Goal: Transaction & Acquisition: Book appointment/travel/reservation

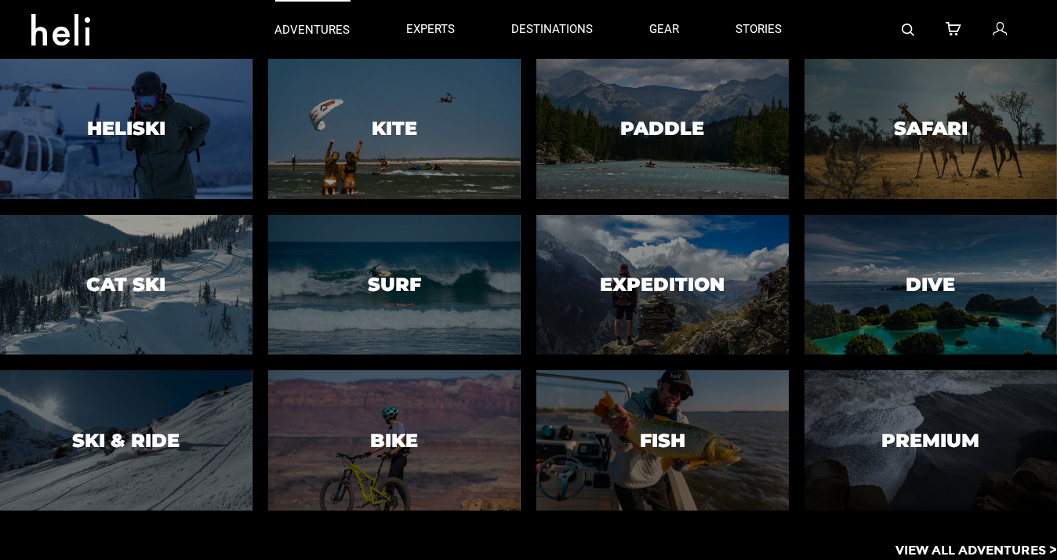
click at [330, 19] on link "adventures" at bounding box center [312, 29] width 75 height 59
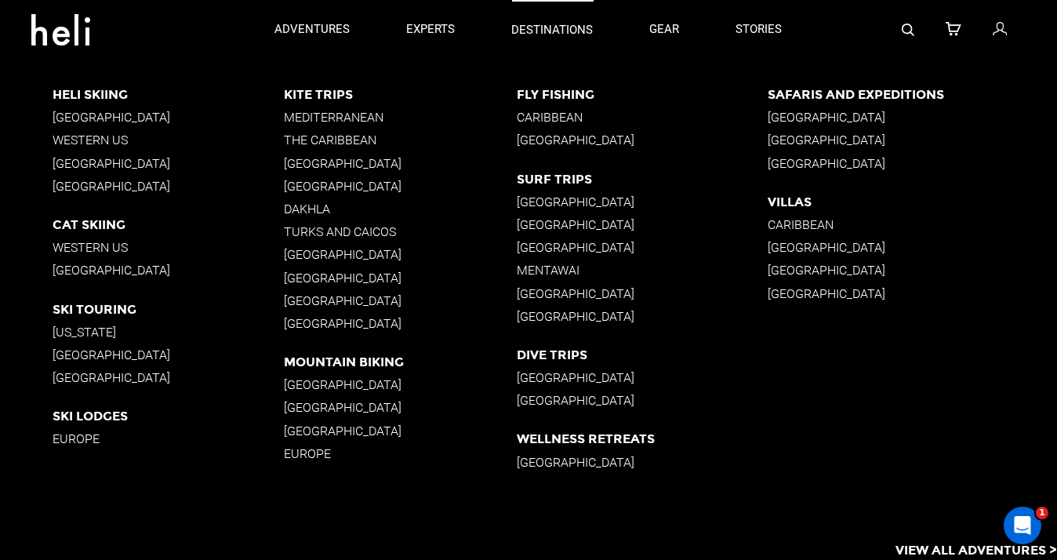
click at [521, 22] on p "destinations" at bounding box center [553, 30] width 82 height 16
click at [538, 103] on div "Fly Fishing Caribbean Canada" at bounding box center [642, 121] width 251 height 69
click at [536, 96] on p "Fly Fishing" at bounding box center [642, 94] width 251 height 15
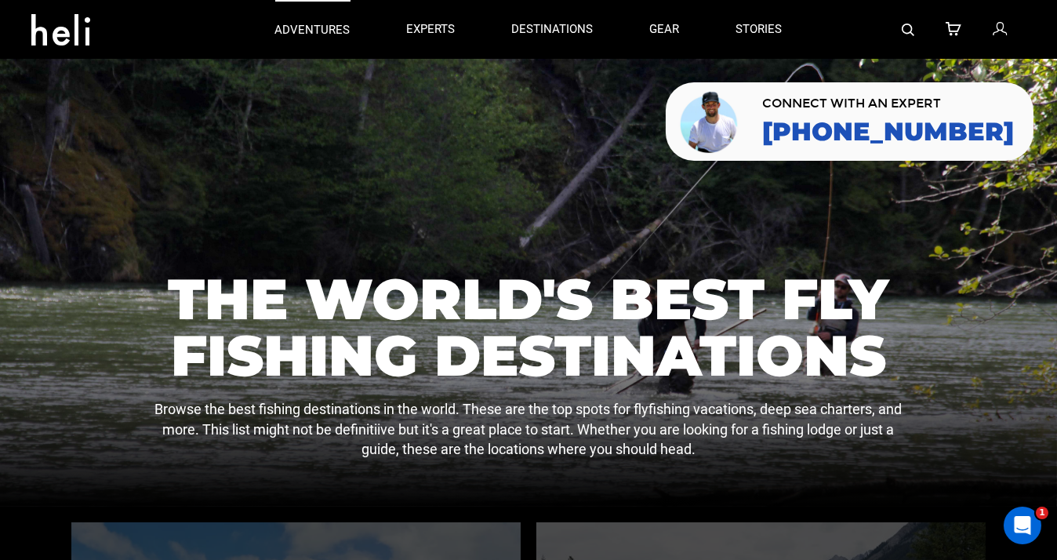
click at [288, 36] on p "adventures" at bounding box center [312, 30] width 75 height 16
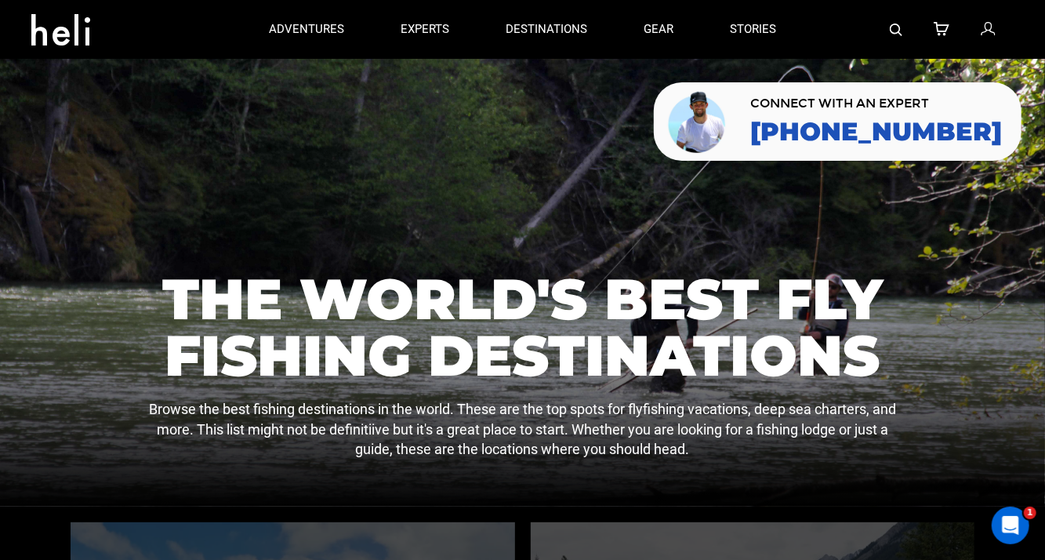
click at [213, 34] on div at bounding box center [135, 30] width 209 height 56
click at [427, 212] on div at bounding box center [522, 283] width 1045 height 448
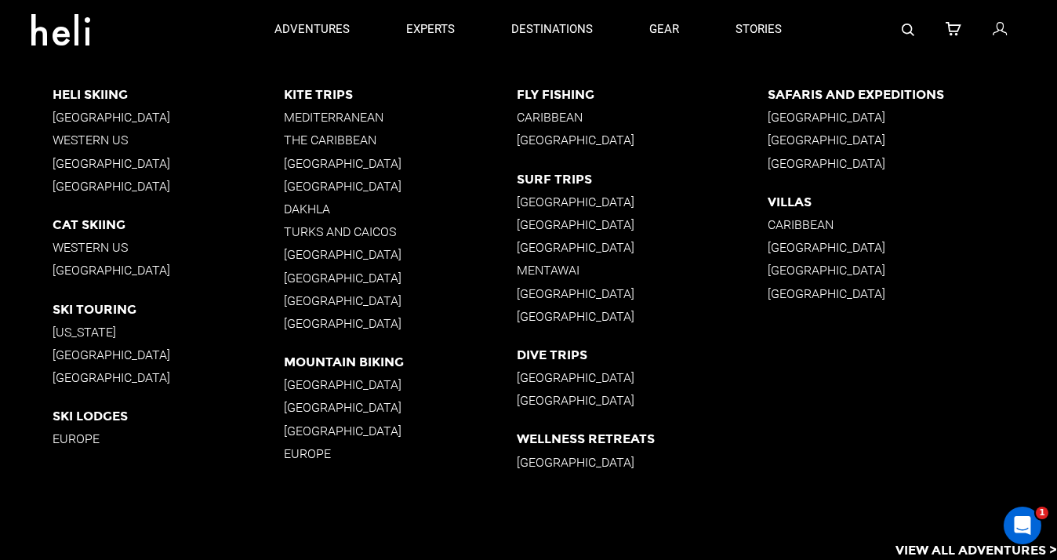
click at [96, 115] on p "[GEOGRAPHIC_DATA]" at bounding box center [168, 117] width 231 height 15
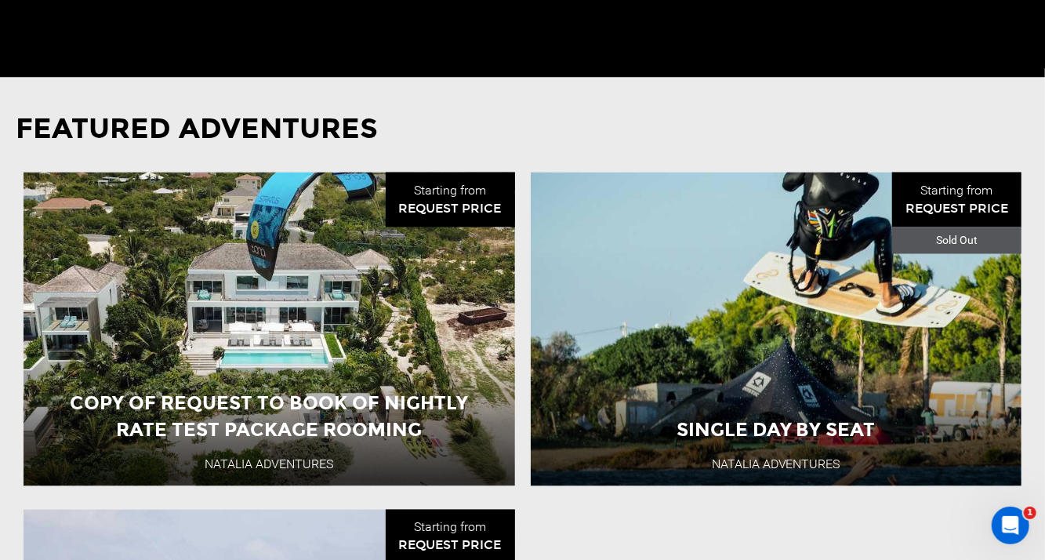
scroll to position [1490, 0]
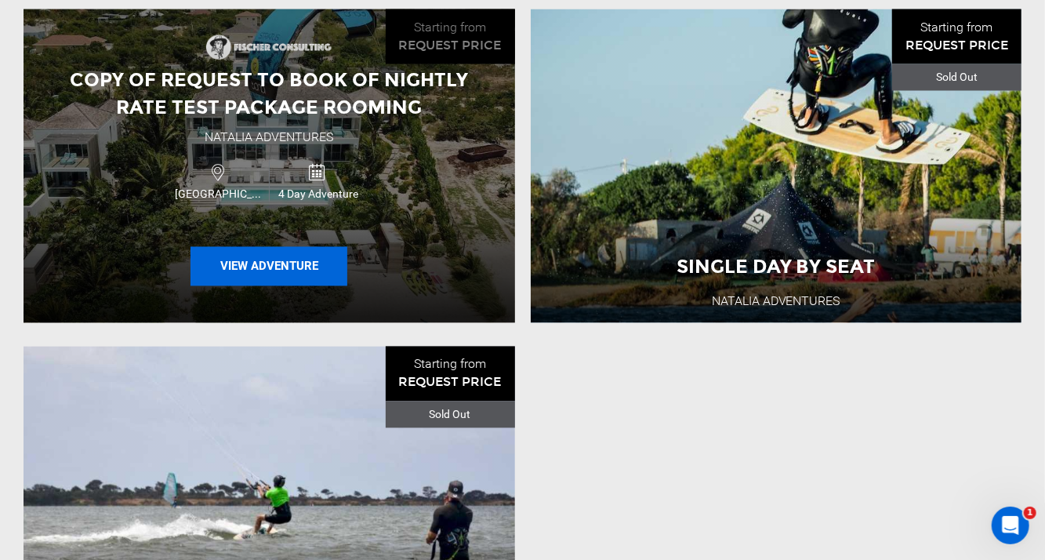
click at [275, 251] on button "View Adventure" at bounding box center [269, 266] width 157 height 39
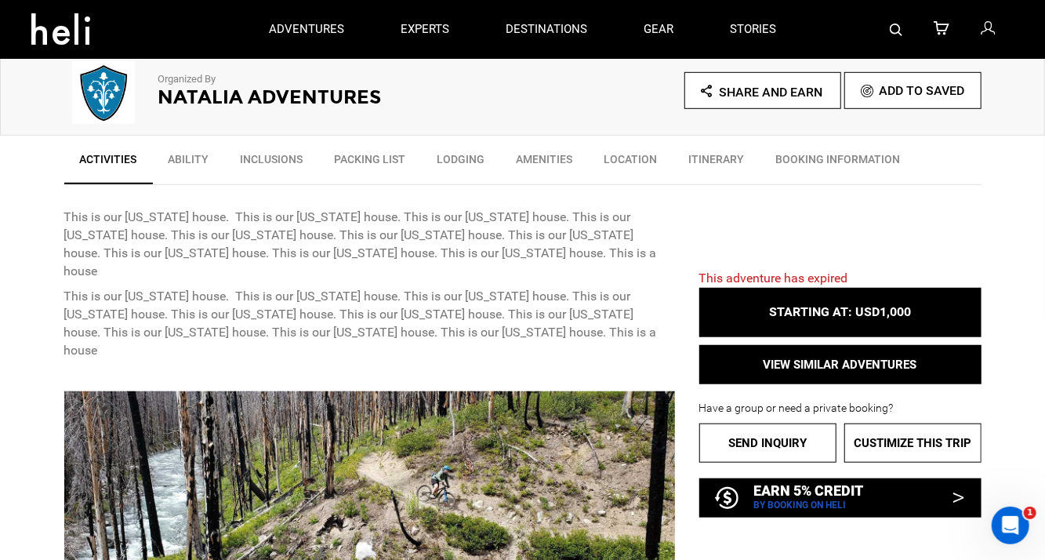
scroll to position [470, 0]
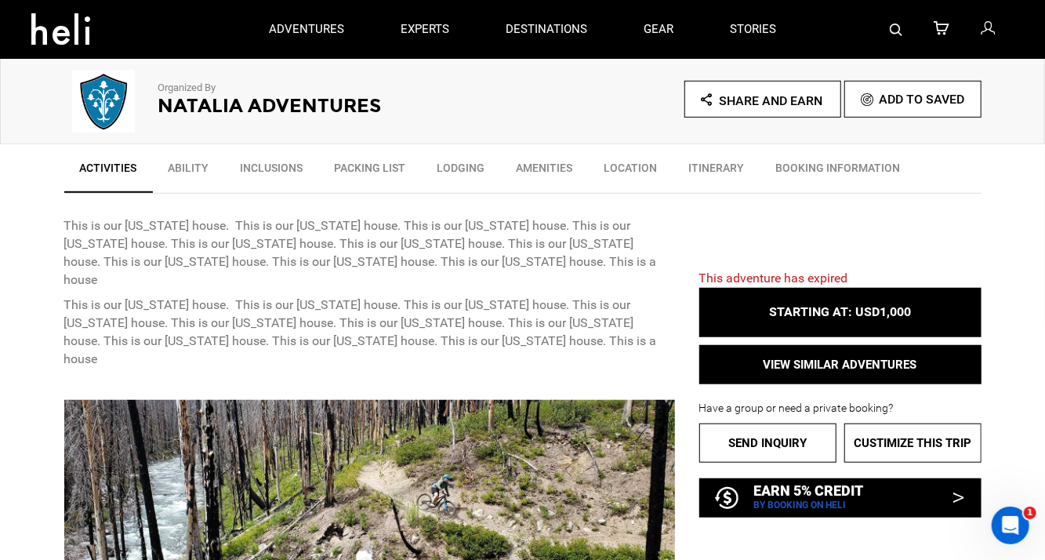
click at [785, 272] on span "This adventure has expired" at bounding box center [773, 277] width 149 height 15
click at [750, 266] on div "This adventure has expired STARTING AT: USD1,000 STARTING AT: USD1,000 VIEW SIM…" at bounding box center [829, 380] width 306 height 271
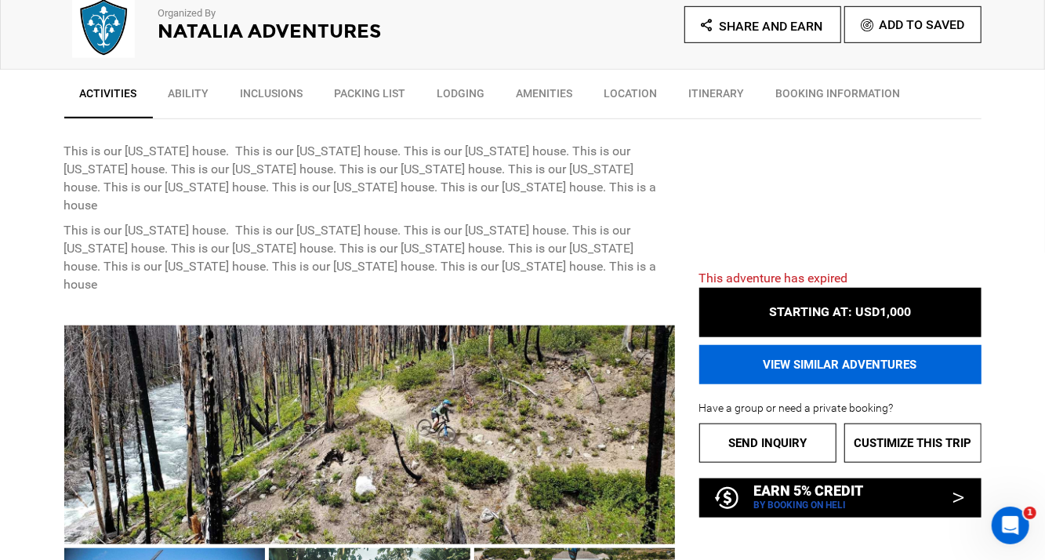
scroll to position [549, 0]
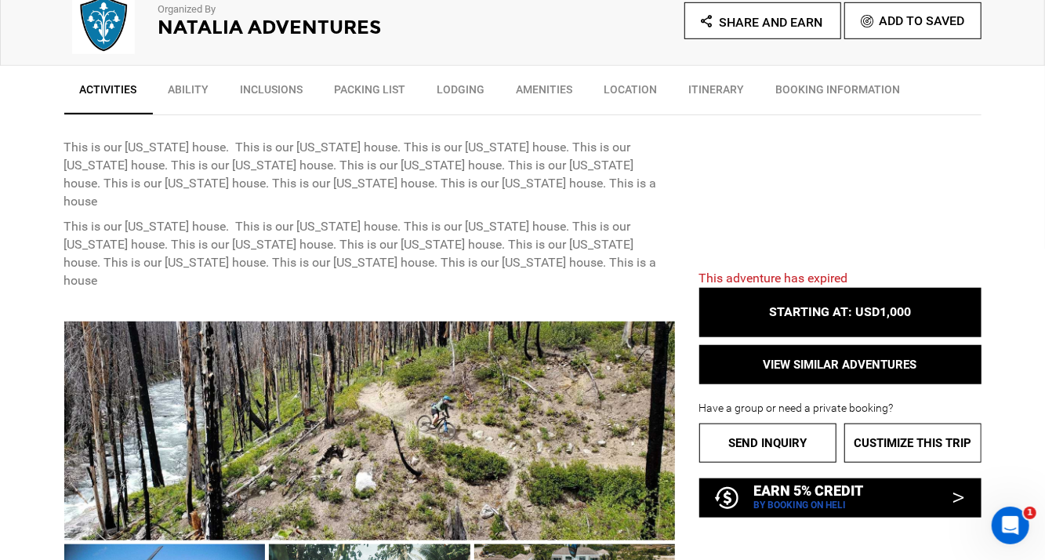
click at [819, 278] on span "This adventure has expired" at bounding box center [773, 277] width 149 height 15
click at [830, 402] on p "Have a group or need a private booking?" at bounding box center [840, 381] width 282 height 67
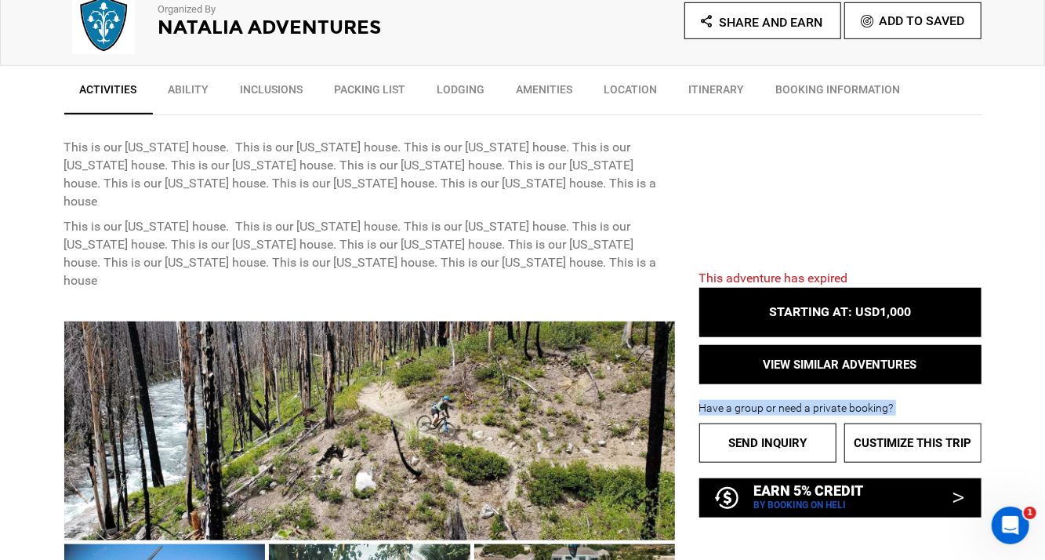
click at [830, 402] on p "Have a group or need a private booking?" at bounding box center [840, 381] width 282 height 67
click at [799, 400] on p "Have a group or need a private booking?" at bounding box center [840, 381] width 282 height 67
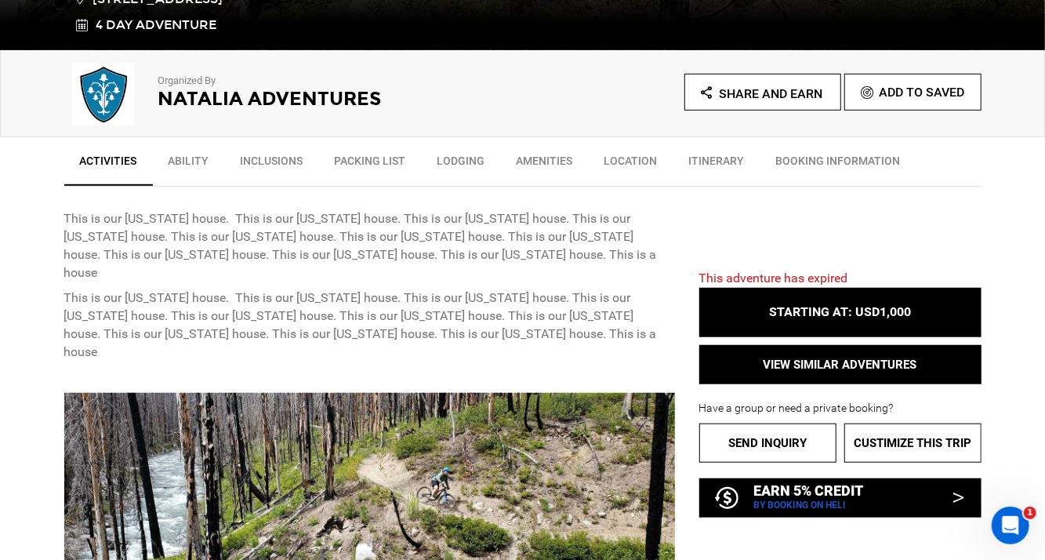
scroll to position [470, 0]
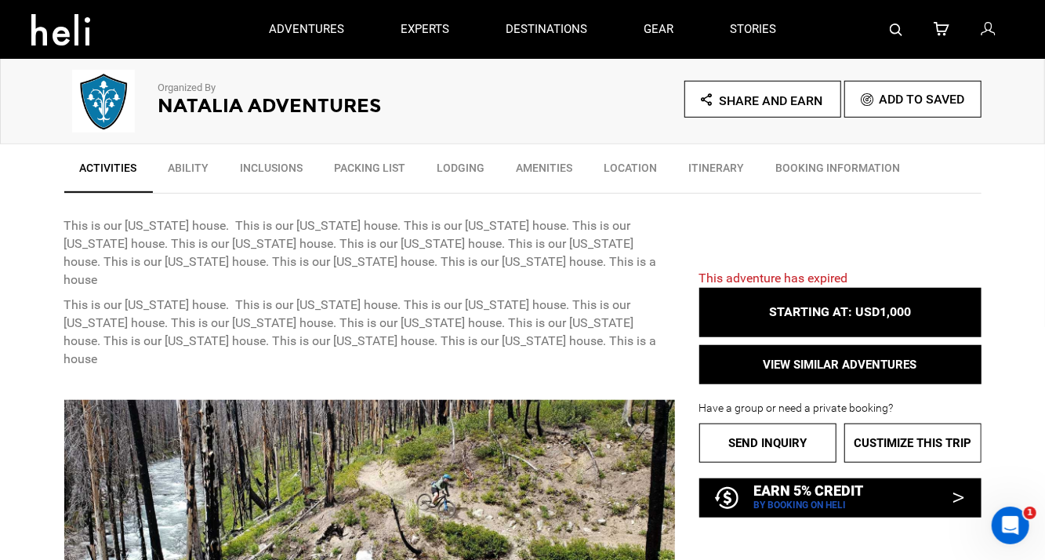
click at [791, 279] on span "This adventure has expired" at bounding box center [773, 277] width 149 height 15
click at [791, 278] on span "This adventure has expired" at bounding box center [773, 277] width 149 height 15
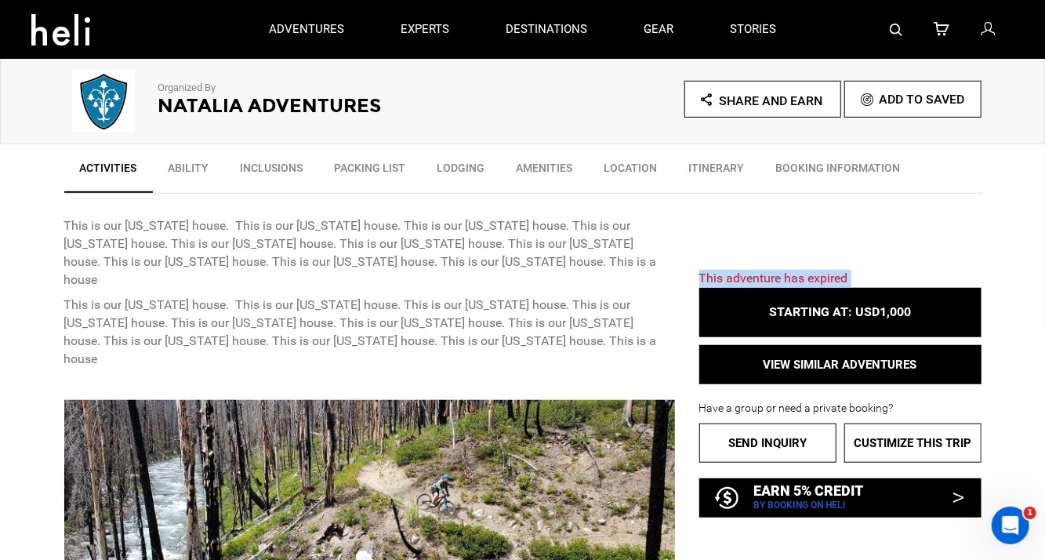
click at [791, 278] on span "This adventure has expired" at bounding box center [773, 277] width 149 height 15
click at [792, 282] on span "This adventure has expired" at bounding box center [773, 277] width 149 height 15
click at [811, 409] on p "Have a group or need a private booking?" at bounding box center [840, 381] width 282 height 67
click at [833, 282] on span "This adventure has expired" at bounding box center [773, 277] width 149 height 15
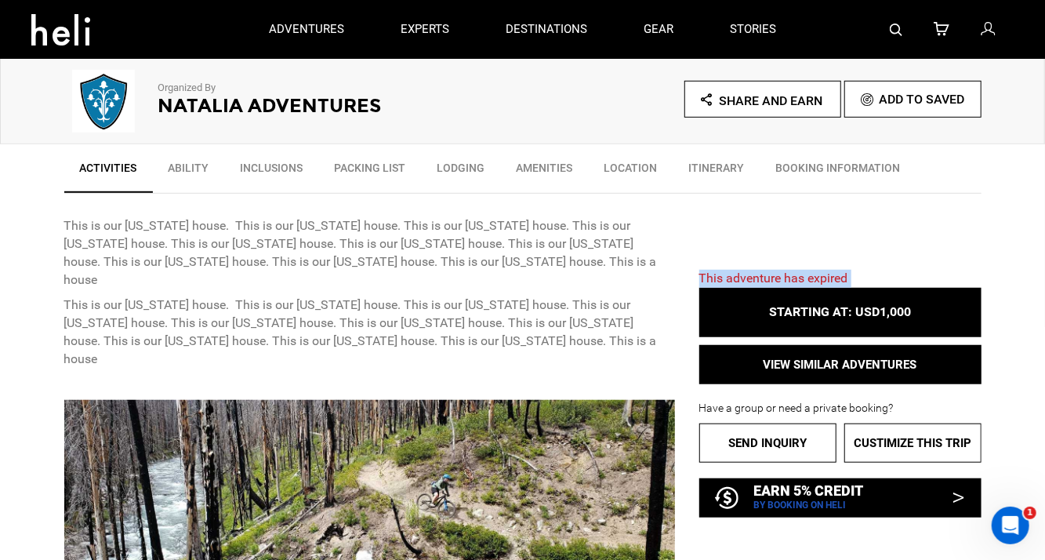
click at [833, 282] on span "This adventure has expired" at bounding box center [773, 277] width 149 height 15
click at [868, 402] on p "Have a group or need a private booking?" at bounding box center [840, 381] width 282 height 67
click at [791, 278] on span "This adventure has expired" at bounding box center [773, 277] width 149 height 15
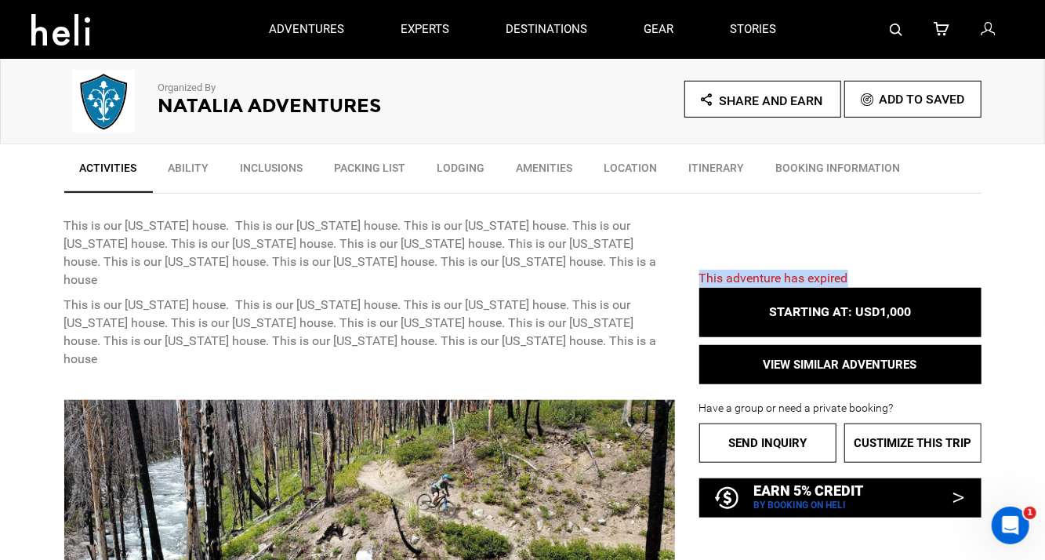
drag, startPoint x: 849, startPoint y: 274, endPoint x: 696, endPoint y: 278, distance: 153.0
click at [696, 278] on div "This adventure has expired STARTING AT: USD1,000 STARTING AT: USD1,000 VIEW SIM…" at bounding box center [829, 380] width 306 height 271
copy span "This adventure has expired"
click at [718, 280] on span "This adventure has expired" at bounding box center [773, 277] width 149 height 15
drag, startPoint x: 634, startPoint y: 372, endPoint x: 627, endPoint y: 361, distance: 12.6
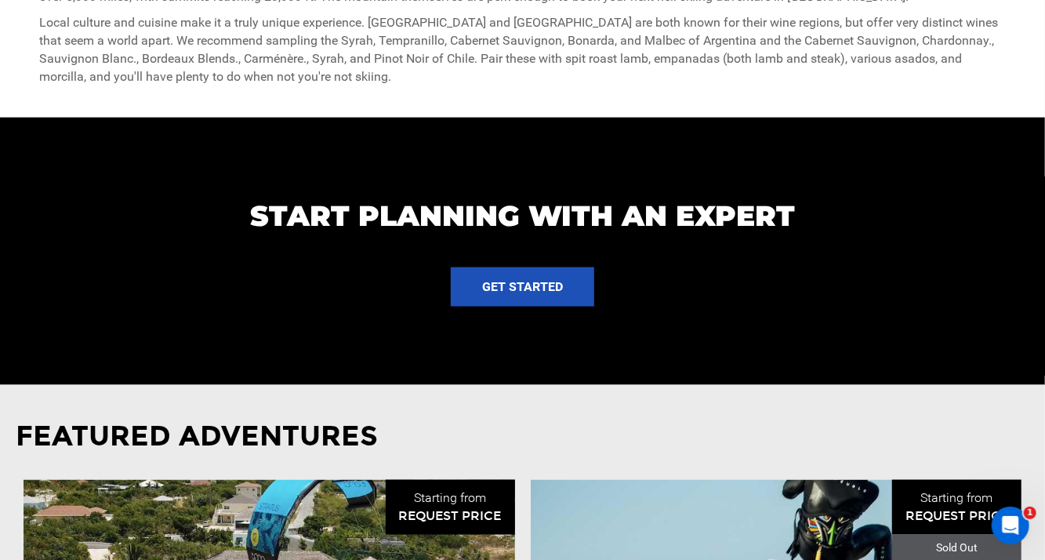
scroll to position [1411, 0]
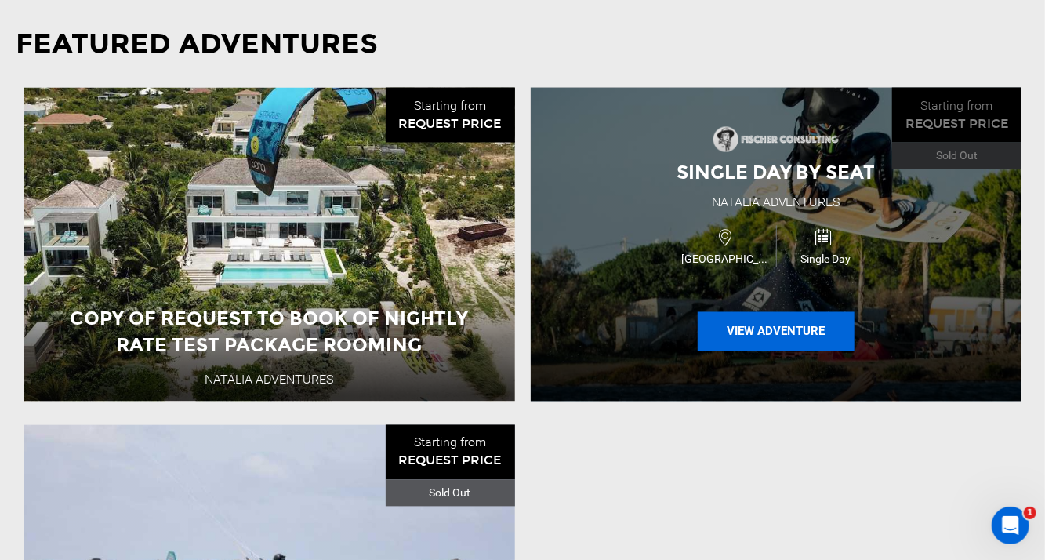
click at [785, 312] on button "View Adventure" at bounding box center [776, 331] width 157 height 39
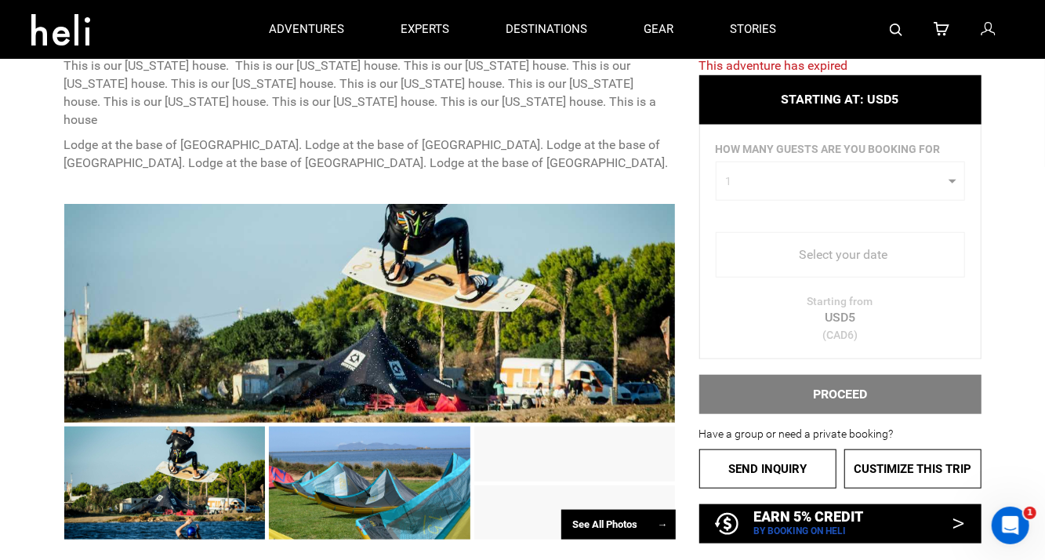
scroll to position [627, 0]
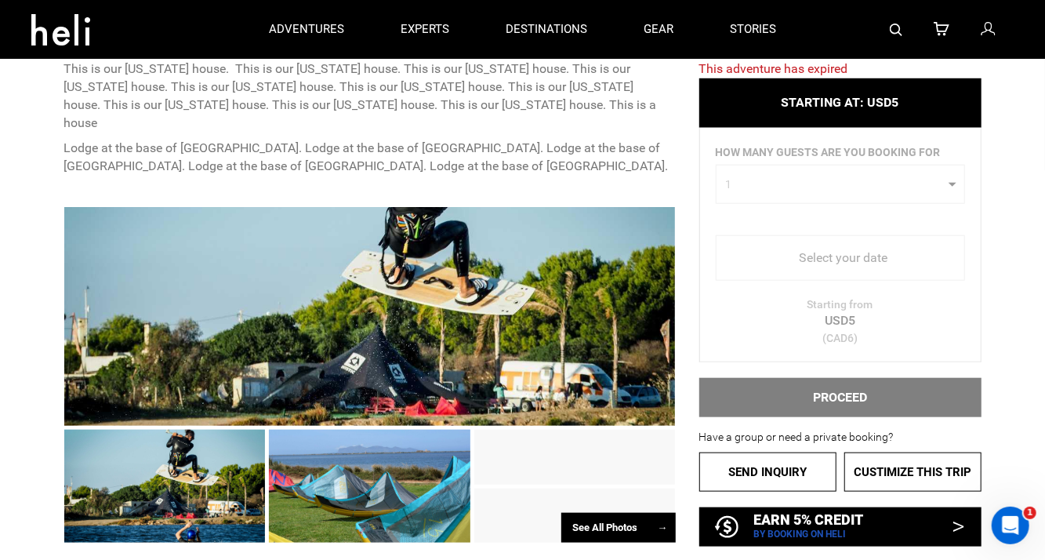
click at [857, 256] on div "HOW MANY GUESTS ARE YOU BOOKING FOR 1 0 1 0 1 Select your date You must book fo…" at bounding box center [840, 245] width 282 height 234
click at [850, 329] on div "HOW MANY GUESTS ARE YOU BOOKING FOR 1 0 1 0 1 Select your date You must book fo…" at bounding box center [840, 245] width 282 height 234
click at [852, 389] on div "PROCEED" at bounding box center [840, 397] width 282 height 39
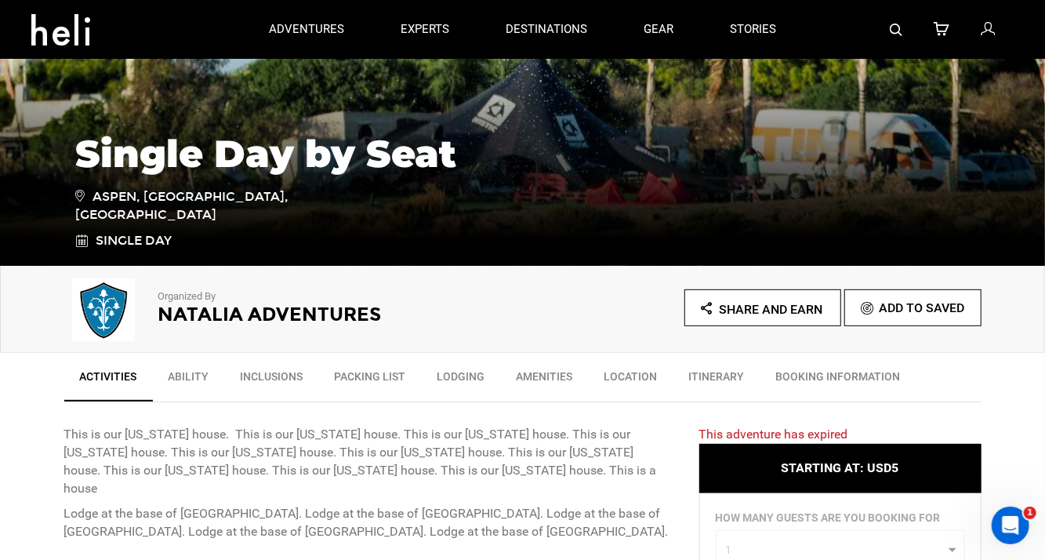
scroll to position [235, 0]
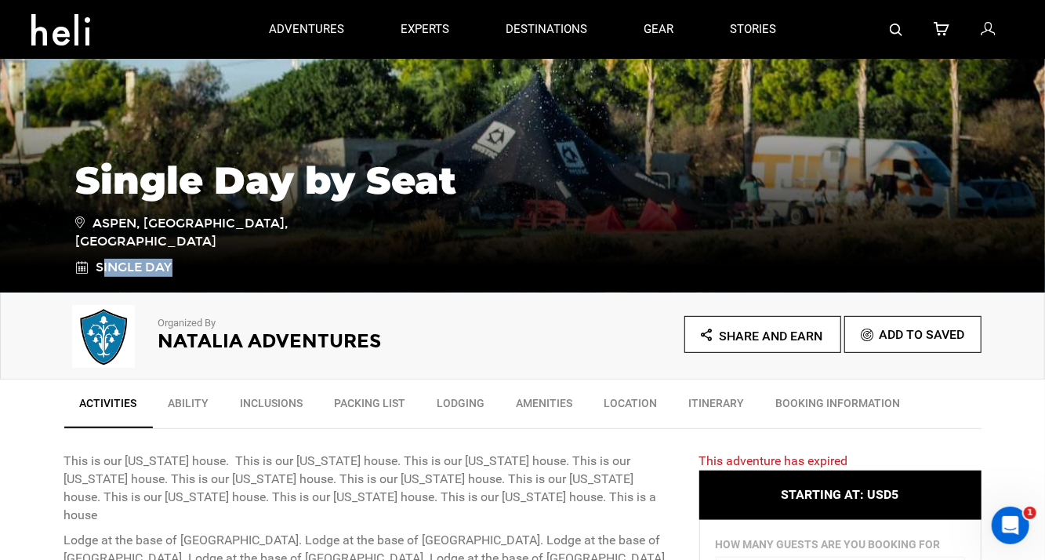
drag, startPoint x: 108, startPoint y: 267, endPoint x: 186, endPoint y: 265, distance: 77.7
click at [184, 265] on link "Single Day" at bounding box center [187, 268] width 223 height 18
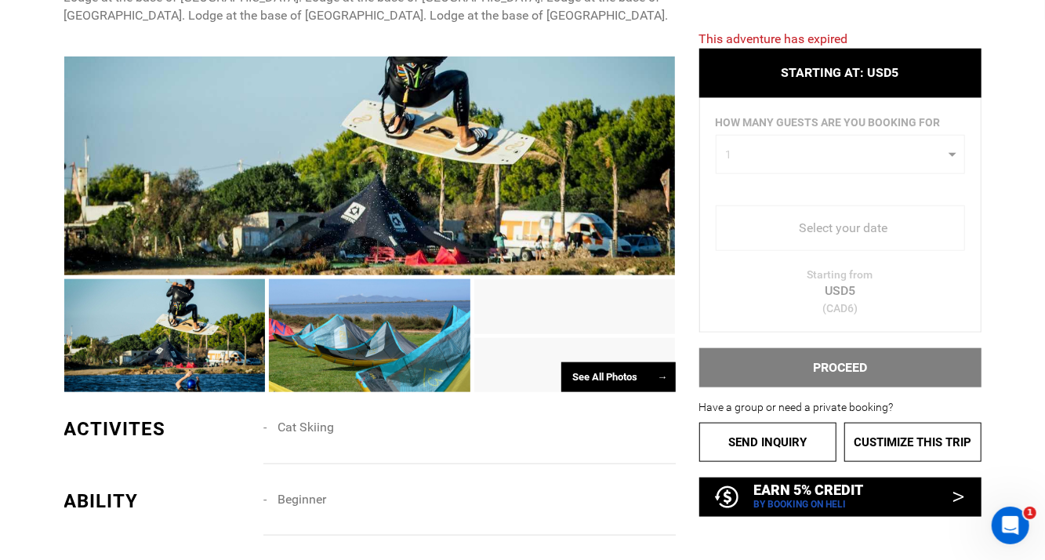
scroll to position [784, 0]
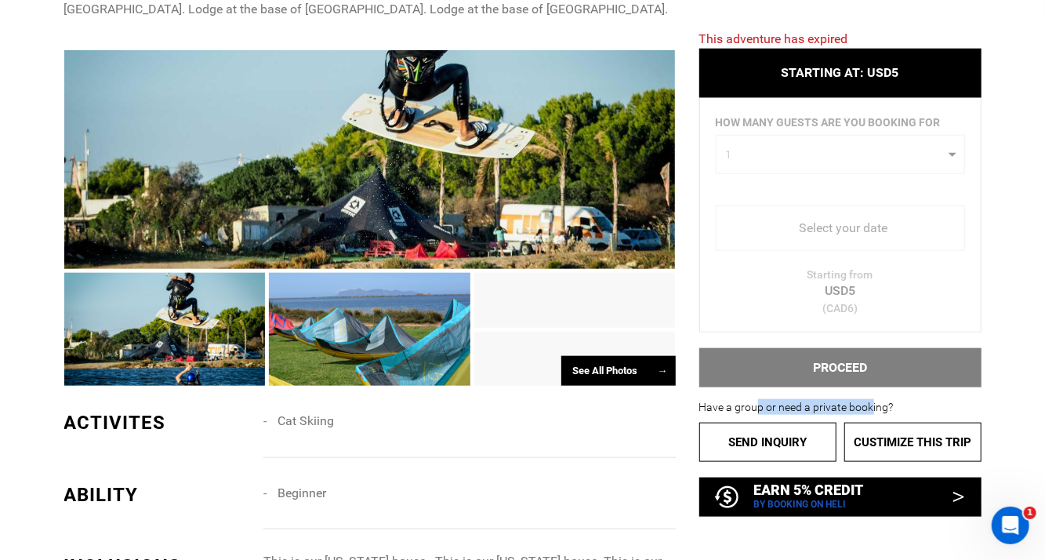
drag, startPoint x: 860, startPoint y: 407, endPoint x: 870, endPoint y: 407, distance: 10.2
click at [870, 407] on p "Have a group or need a private booking?" at bounding box center [840, 407] width 282 height 16
click at [806, 413] on p "Have a group or need a private booking?" at bounding box center [840, 407] width 282 height 16
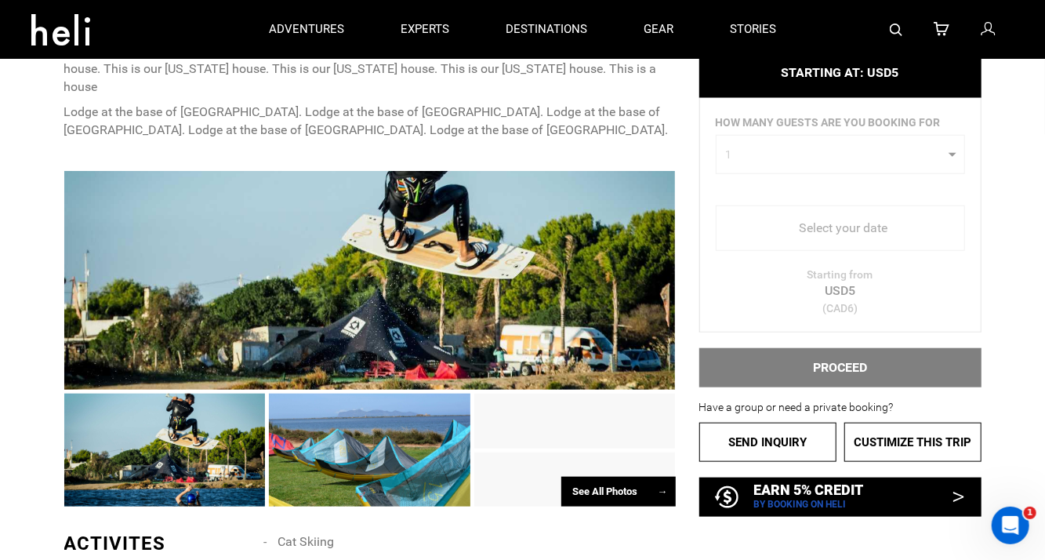
scroll to position [627, 0]
